Goal: Task Accomplishment & Management: Manage account settings

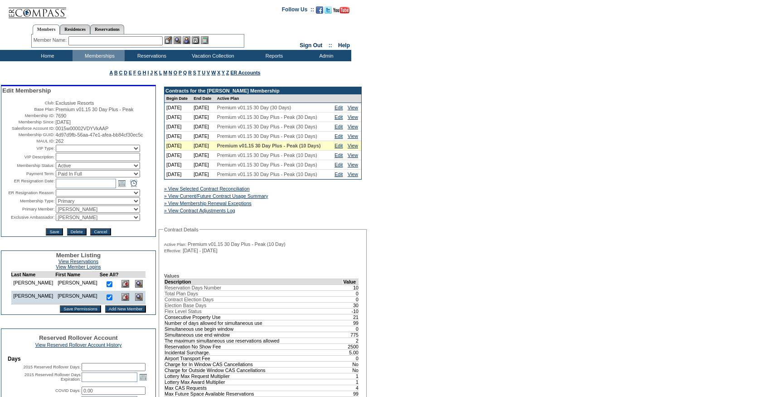
click at [73, 161] on input "text" at bounding box center [98, 157] width 84 height 8
click at [73, 169] on select "Active Restricted Expired Inactive Past Due Disabled Resigned - Active Resigned…" at bounding box center [98, 165] width 84 height 7
select select "Suspended"
click at [56, 169] on select "Active Restricted Expired Inactive Past Due Disabled Resigned - Active Resigned…" at bounding box center [98, 165] width 84 height 7
click at [55, 234] on td "Save Delete Cancel" at bounding box center [78, 229] width 152 height 13
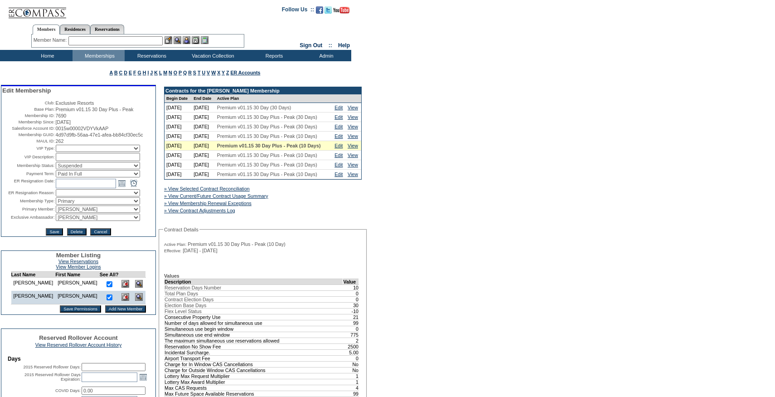
click at [51, 235] on input "Save" at bounding box center [54, 231] width 17 height 7
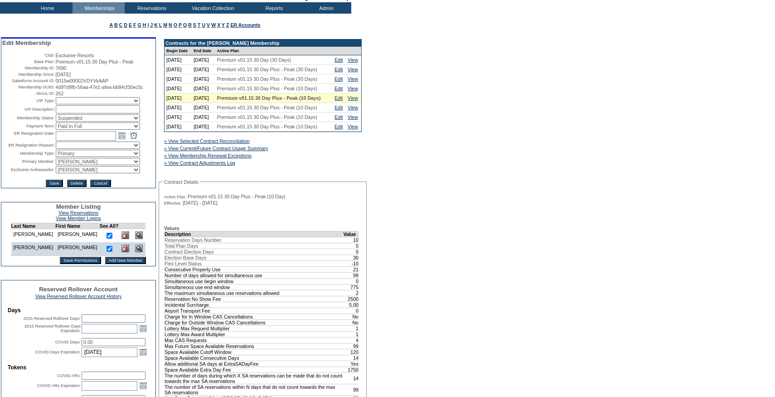
scroll to position [47, 0]
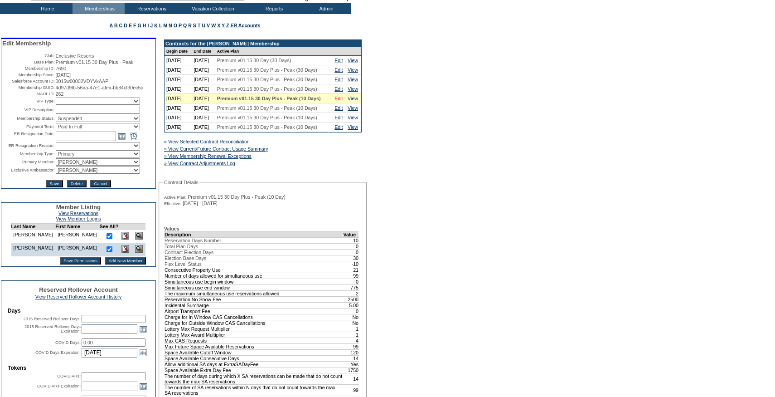
click at [340, 101] on link "Edit" at bounding box center [339, 98] width 8 height 5
